Goal: Transaction & Acquisition: Download file/media

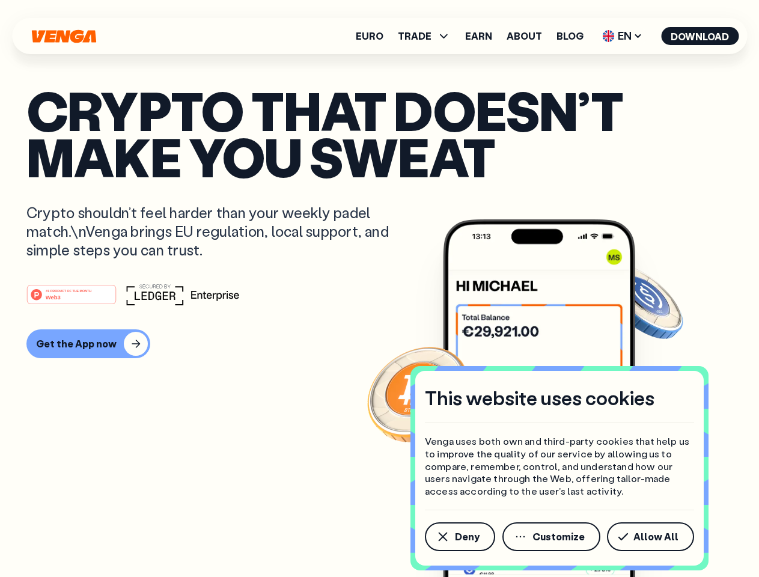
click at [379, 288] on div "#1 PRODUCT OF THE MONTH Web3" at bounding box center [379, 295] width 706 height 22
click at [459, 537] on span "Deny" at bounding box center [467, 537] width 25 height 10
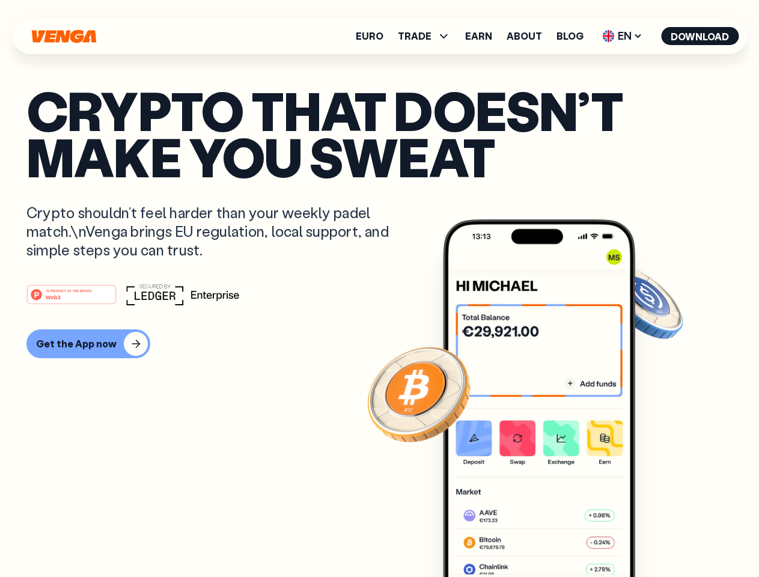
click at [552, 537] on img at bounding box center [539, 420] width 192 height 403
click at [653, 537] on article "Crypto that doesn’t make you sweat Crypto shouldn’t feel harder than your weekl…" at bounding box center [379, 312] width 706 height 451
click at [428, 36] on span "TRADE" at bounding box center [415, 36] width 34 height 10
click at [622, 36] on span "EN" at bounding box center [622, 35] width 49 height 19
click at [700, 36] on button "Download" at bounding box center [700, 36] width 78 height 18
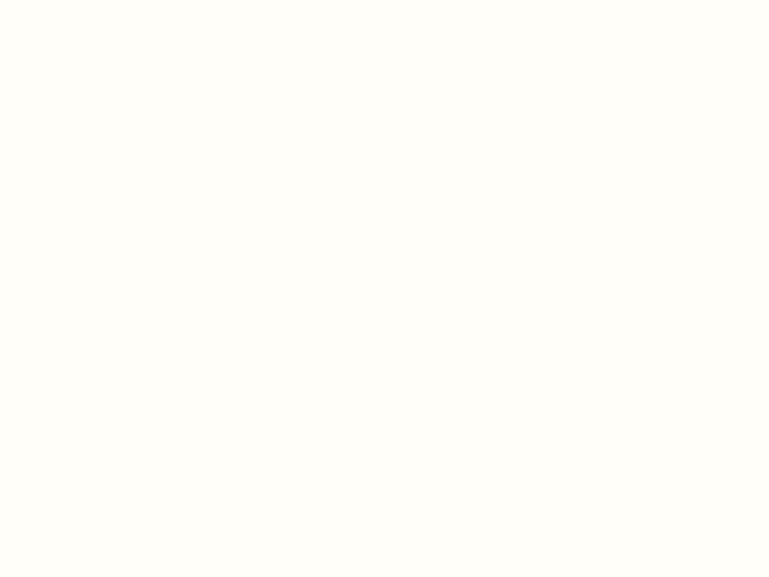
click at [379, 0] on html "This website uses cookies Venga uses both own and third-party cookies that help…" at bounding box center [384, 0] width 769 height 0
click at [87, 0] on html "This website uses cookies Venga uses both own and third-party cookies that help…" at bounding box center [384, 0] width 769 height 0
click at [73, 0] on html "This website uses cookies Venga uses both own and third-party cookies that help…" at bounding box center [384, 0] width 769 height 0
